Goal: Task Accomplishment & Management: Manage account settings

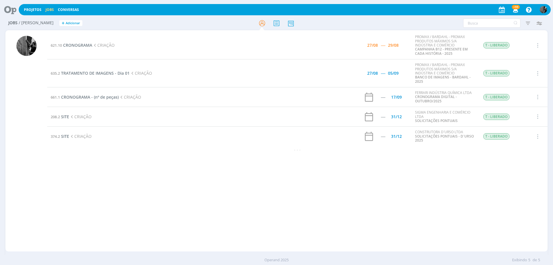
click at [497, 125] on td "T - LIBERADO" at bounding box center [502, 117] width 49 height 20
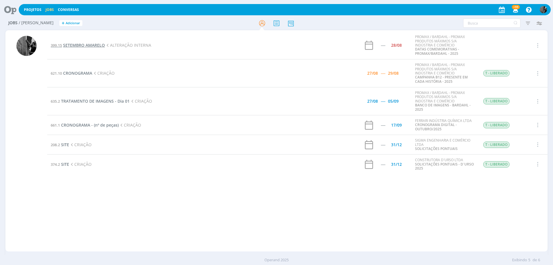
click at [77, 47] on span "SETEMBRO AMARELO" at bounding box center [84, 44] width 42 height 5
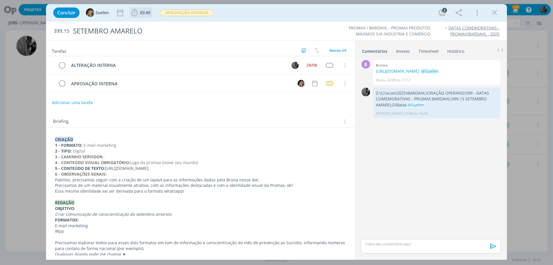
click at [136, 9] on icon "dialog" at bounding box center [134, 12] width 9 height 9
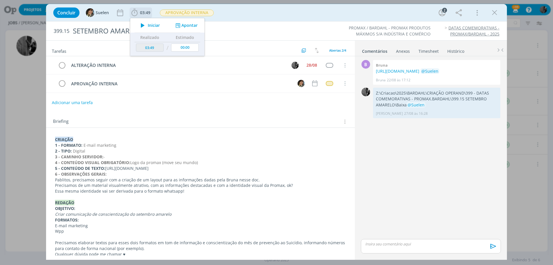
click at [143, 25] on icon "dialog" at bounding box center [143, 25] width 10 height 7
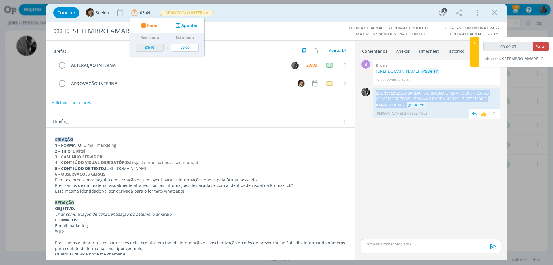
drag, startPoint x: 406, startPoint y: 109, endPoint x: 376, endPoint y: 99, distance: 31.7
click at [376, 99] on p "Z:\Criacao\2025\BARDAHL\CRIAÇÃO OPERAND\399 - DATAS COMEMORATIVAS - PROMAX.BARD…" at bounding box center [436, 99] width 121 height 18
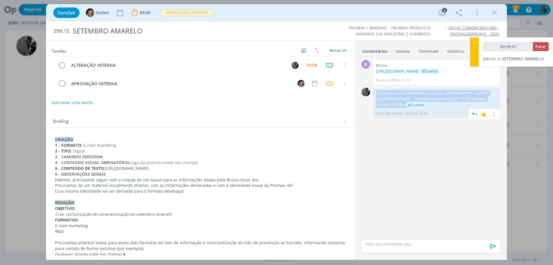
copy p "Z:\Criacao\2025\BARDAHL\CRIAÇÃO OPERAND\399 - DATAS COMEMORATIVAS - PROMAX.BARD…"
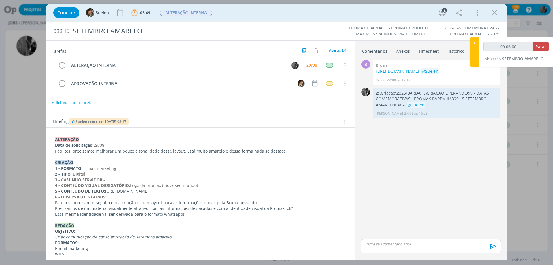
drag, startPoint x: 493, startPoint y: 13, endPoint x: 409, endPoint y: 49, distance: 91.4
click at [493, 13] on icon "dialog" at bounding box center [494, 12] width 9 height 9
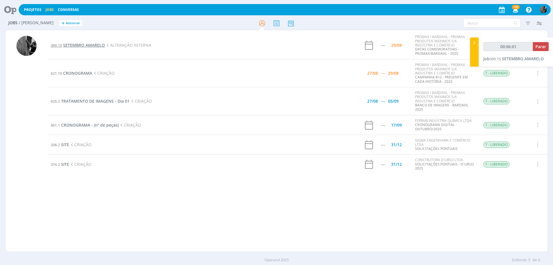
click at [84, 45] on span "SETEMBRO AMARELO" at bounding box center [84, 44] width 42 height 5
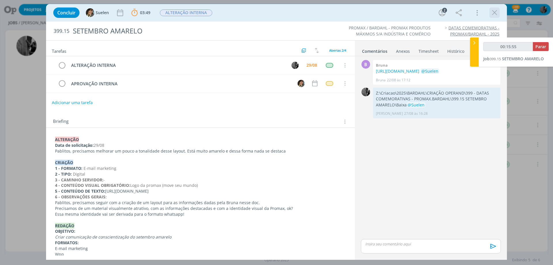
click at [492, 13] on icon "dialog" at bounding box center [494, 12] width 9 height 9
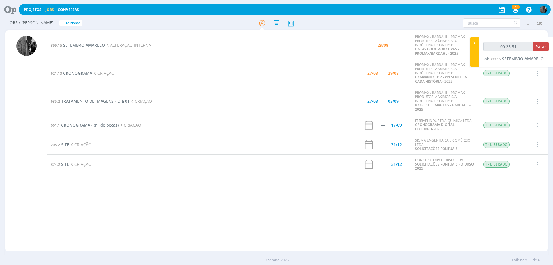
click at [84, 43] on span "SETEMBRO AMARELO" at bounding box center [84, 44] width 42 height 5
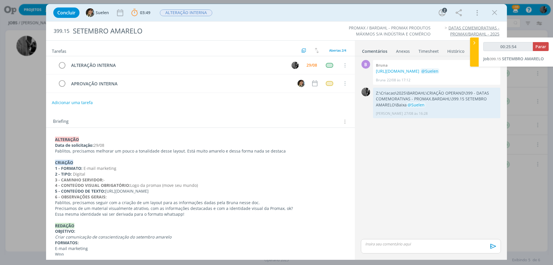
type input "00:25:55"
click at [399, 247] on div "dialog" at bounding box center [431, 246] width 140 height 14
click at [376, 240] on img at bounding box center [373, 241] width 7 height 7
click at [494, 249] on icon "dialog" at bounding box center [492, 247] width 9 height 9
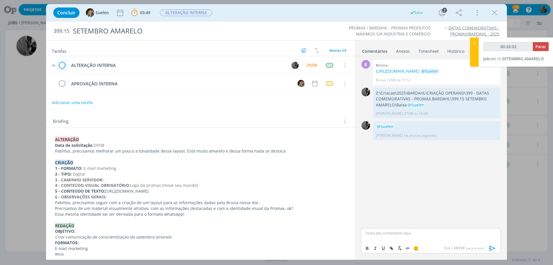
click at [61, 64] on icon "dialog" at bounding box center [62, 65] width 8 height 9
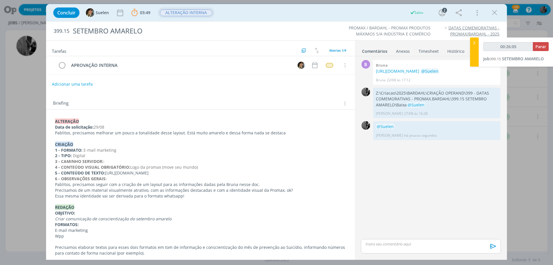
click at [189, 17] on span "ALTERAÇÃO INTERNA" at bounding box center [186, 12] width 56 height 10
click at [187, 12] on span "ALTERAÇÃO INTERNA" at bounding box center [186, 12] width 52 height 7
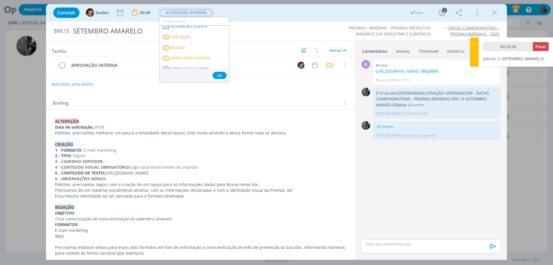
scroll to position [58, 0]
click at [189, 52] on INTERNA "APROVAÇÃO INTERNA" at bounding box center [193, 57] width 69 height 11
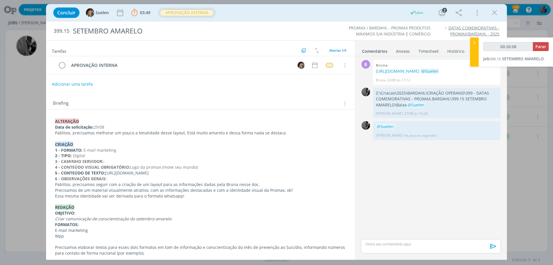
click at [492, 7] on div "Concluir Suelen 03:49 Parar Apontar Data * [DATE] Horas * 00:00 Tarefa Selecion…" at bounding box center [276, 13] width 452 height 14
click at [493, 10] on icon "dialog" at bounding box center [494, 12] width 9 height 9
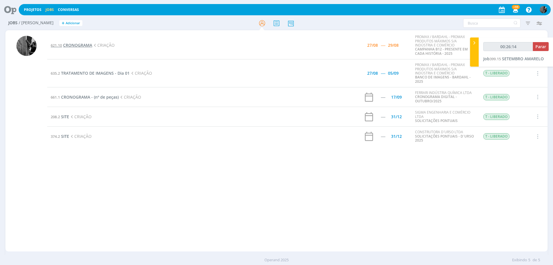
click at [70, 45] on span "CRONOGRAMA" at bounding box center [77, 44] width 29 height 5
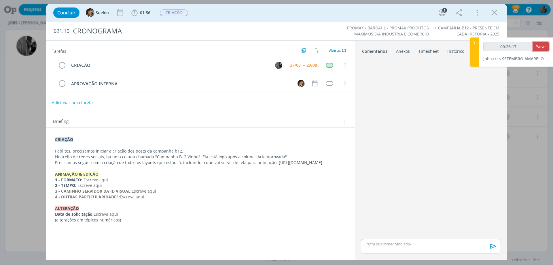
type input "00:26:18"
click at [541, 47] on span "Parar" at bounding box center [540, 46] width 11 height 5
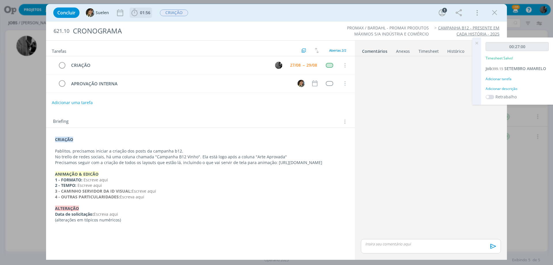
click at [150, 16] on span "01:56" at bounding box center [140, 12] width 21 height 9
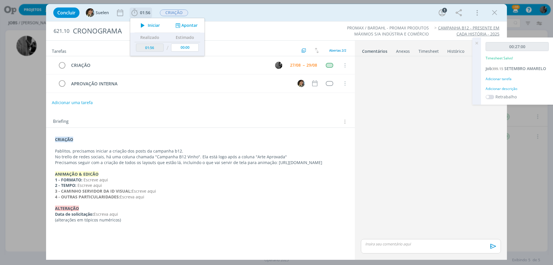
click at [150, 24] on span "Iniciar" at bounding box center [154, 25] width 12 height 4
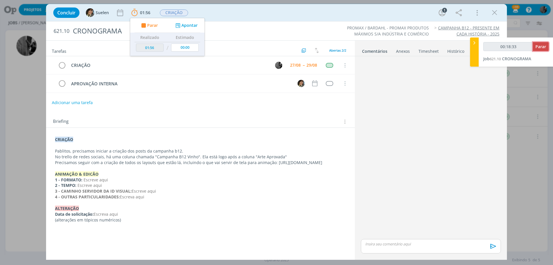
click at [537, 46] on span "Parar" at bounding box center [540, 46] width 11 height 5
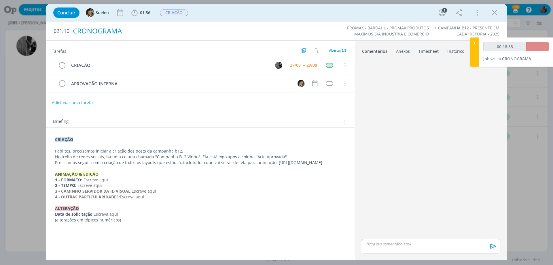
type input "00:19:00"
